Goal: Task Accomplishment & Management: Use online tool/utility

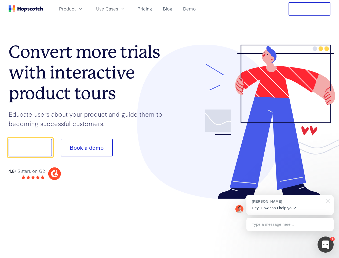
click at [170, 129] on div at bounding box center [250, 122] width 161 height 154
click at [76, 9] on span "Product" at bounding box center [67, 8] width 17 height 7
click at [118, 9] on span "Use Cases" at bounding box center [107, 8] width 22 height 7
click at [309, 9] on button "Free Trial" at bounding box center [310, 8] width 42 height 13
click at [30, 147] on button "Show me!" at bounding box center [30, 148] width 43 height 18
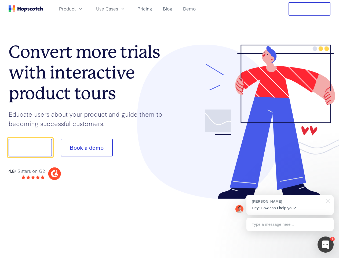
click at [86, 147] on button "Book a demo" at bounding box center [87, 148] width 52 height 18
click at [326, 244] on div at bounding box center [326, 244] width 16 height 16
click at [290, 205] on div "[PERSON_NAME] Hey! How can I help you?" at bounding box center [289, 205] width 87 height 20
click at [327, 200] on div at bounding box center [283, 146] width 101 height 179
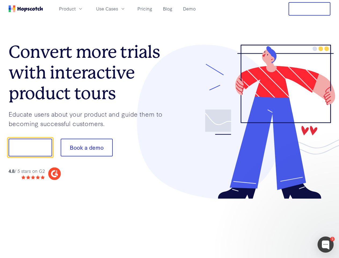
click at [290, 224] on div at bounding box center [283, 146] width 101 height 179
